Goal: Task Accomplishment & Management: Complete application form

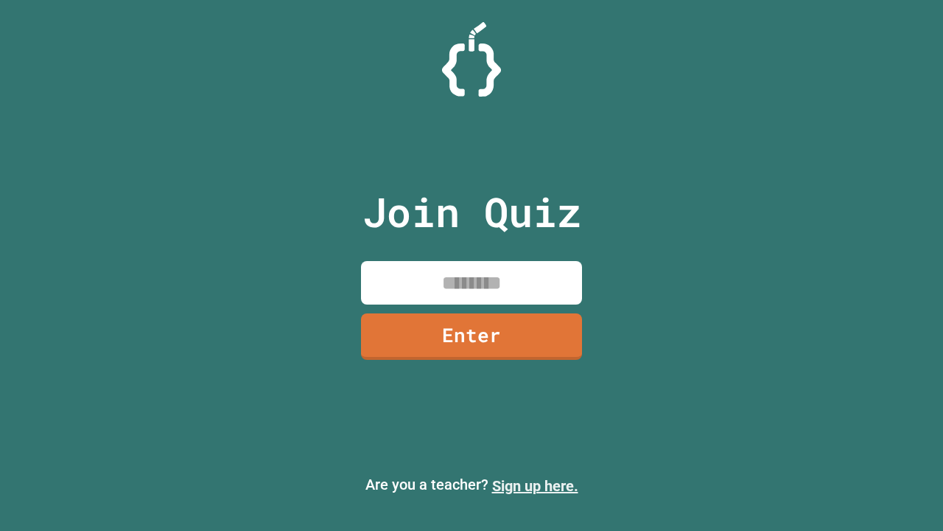
click at [535, 486] on link "Sign up here." at bounding box center [535, 486] width 86 height 18
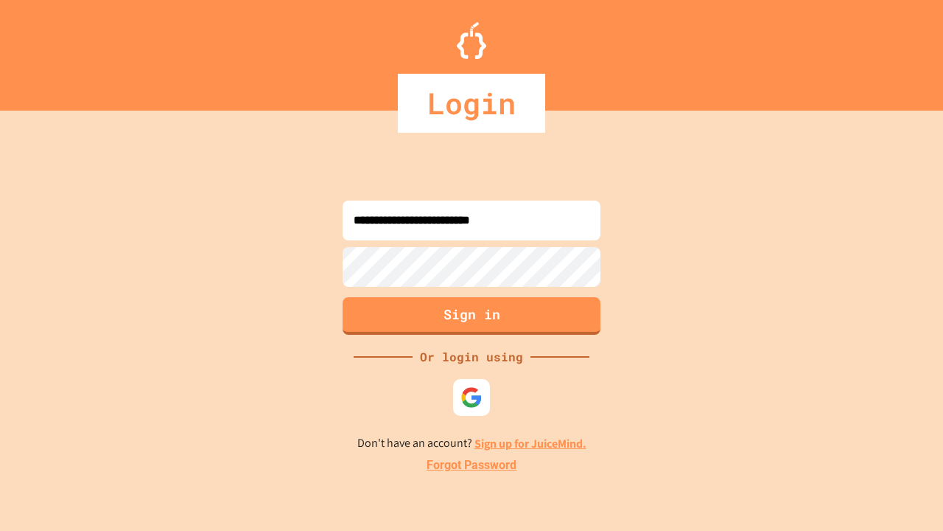
type input "**********"
